Goal: Task Accomplishment & Management: Use online tool/utility

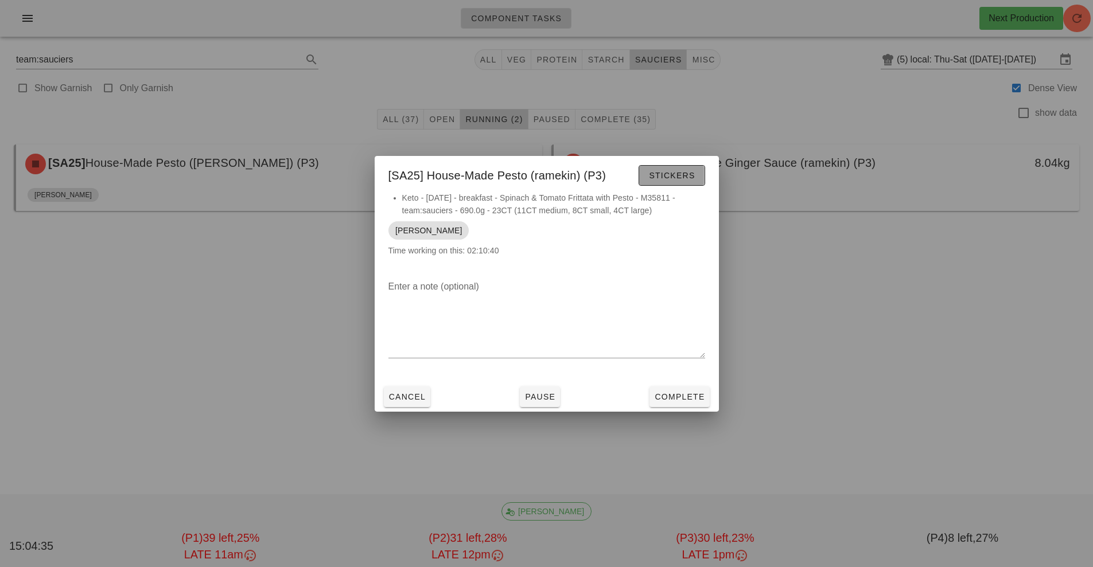
click at [702, 177] on button "Stickers" at bounding box center [671, 175] width 66 height 21
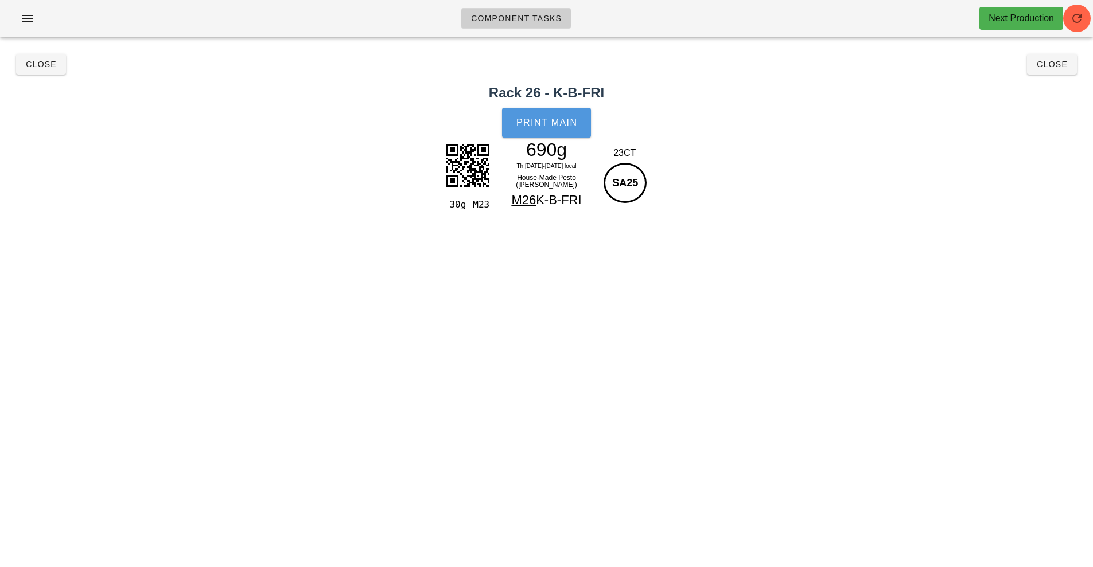
click at [557, 128] on button "Print Main" at bounding box center [546, 123] width 88 height 30
click at [1057, 65] on span "Close" at bounding box center [1052, 64] width 32 height 9
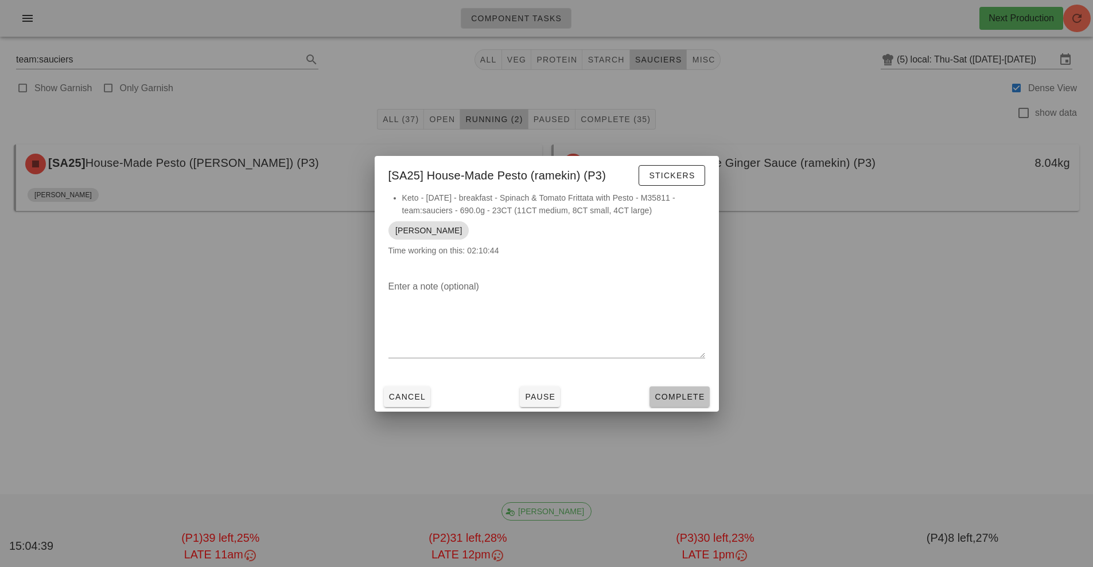
click at [693, 395] on span "Complete" at bounding box center [679, 396] width 50 height 9
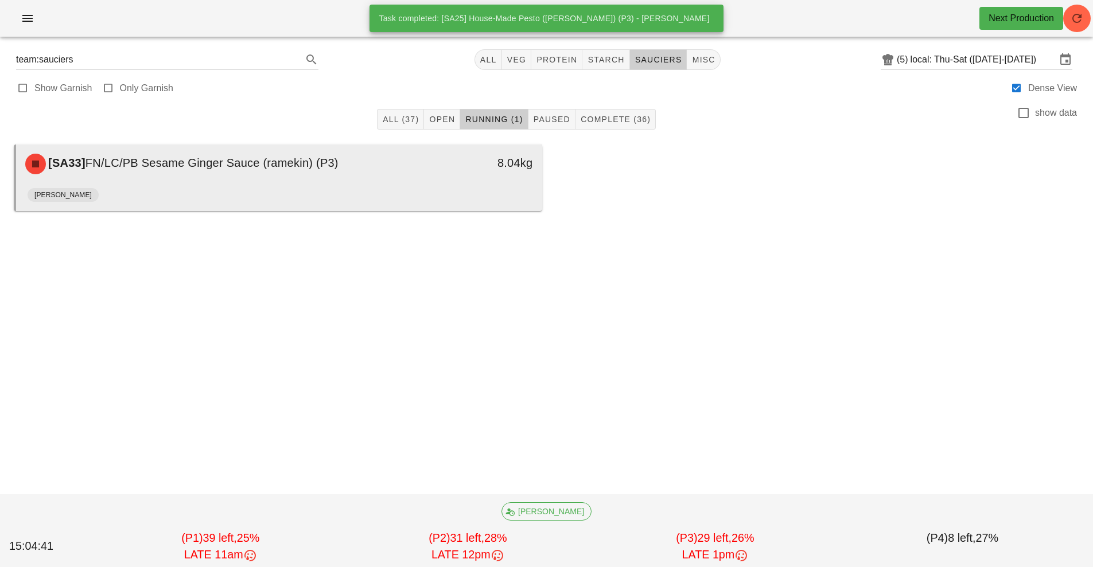
click at [408, 149] on div "[SA33] FN/LC/PB Sesame Ginger Sauce (ramekin) (P3)" at bounding box center [213, 164] width 391 height 34
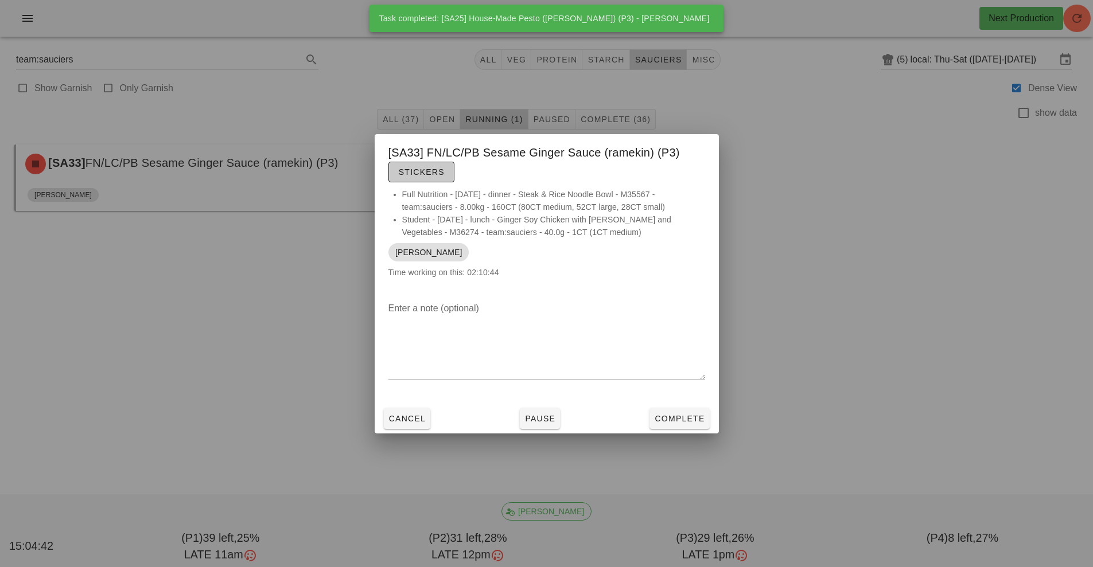
click at [422, 164] on button "Stickers" at bounding box center [421, 172] width 66 height 21
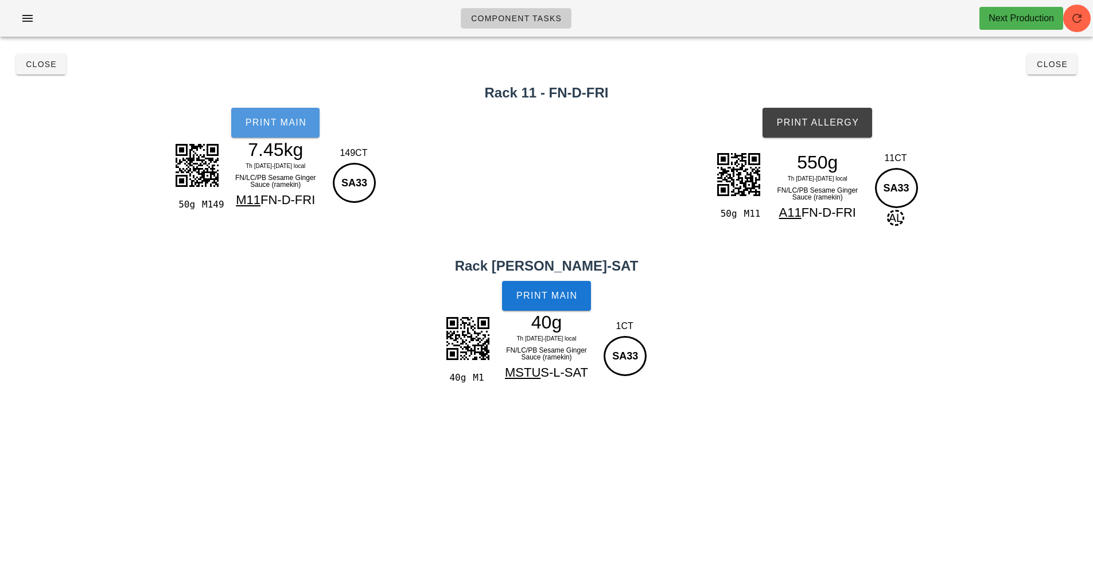
click at [256, 122] on span "Print Main" at bounding box center [275, 123] width 62 height 10
click at [563, 306] on button "Print Main" at bounding box center [546, 296] width 88 height 30
click at [821, 128] on button "Print Allergy" at bounding box center [817, 123] width 110 height 30
click at [1053, 73] on button "Close" at bounding box center [1052, 64] width 50 height 21
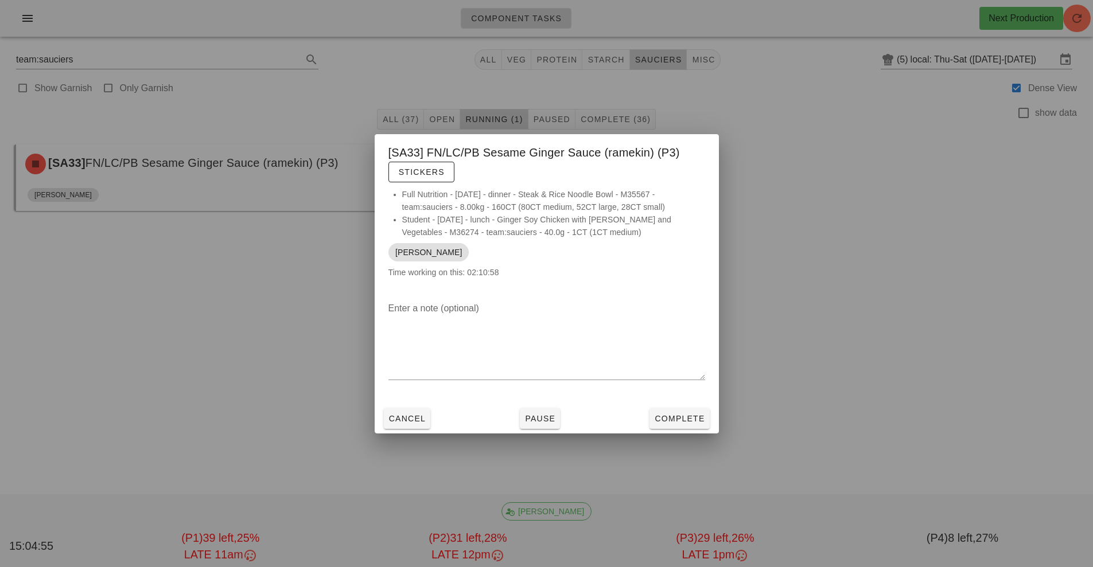
click at [679, 433] on div "Cancel Pause Complete" at bounding box center [547, 419] width 344 height 30
click at [684, 420] on span "Complete" at bounding box center [679, 418] width 50 height 9
